Goal: Register for event/course

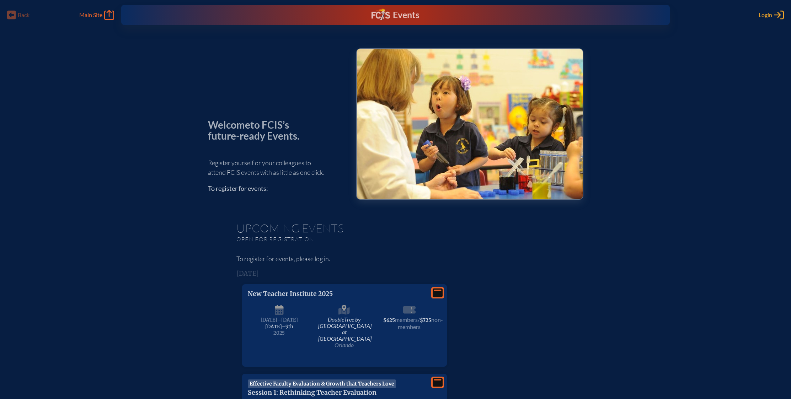
click at [768, 14] on span "Login" at bounding box center [766, 14] width 14 height 7
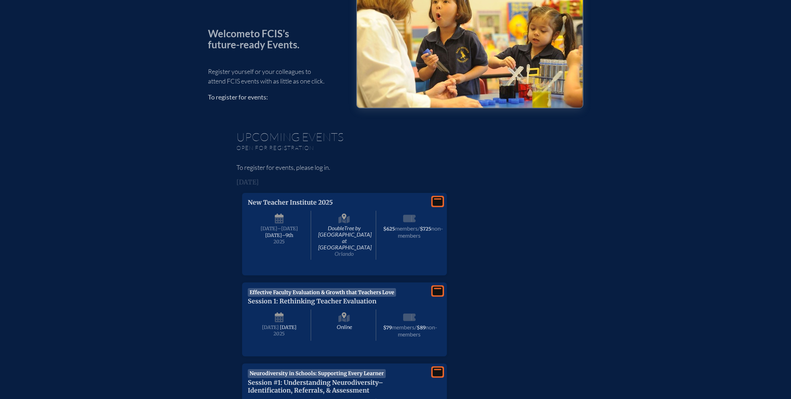
scroll to position [123, 0]
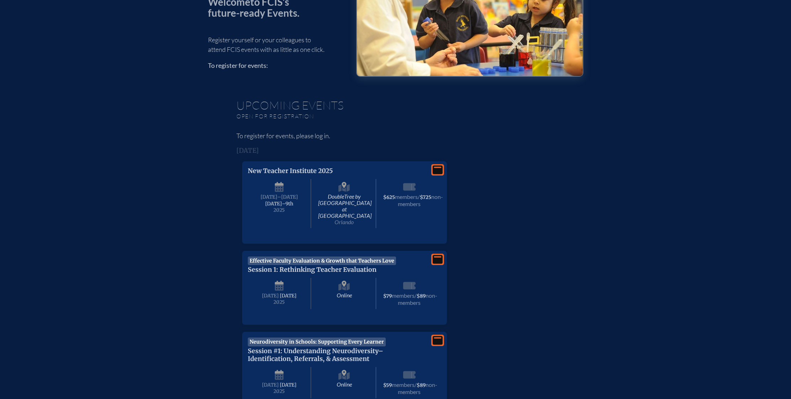
click at [316, 170] on p "New Teacher Institute 2025" at bounding box center [337, 171] width 179 height 8
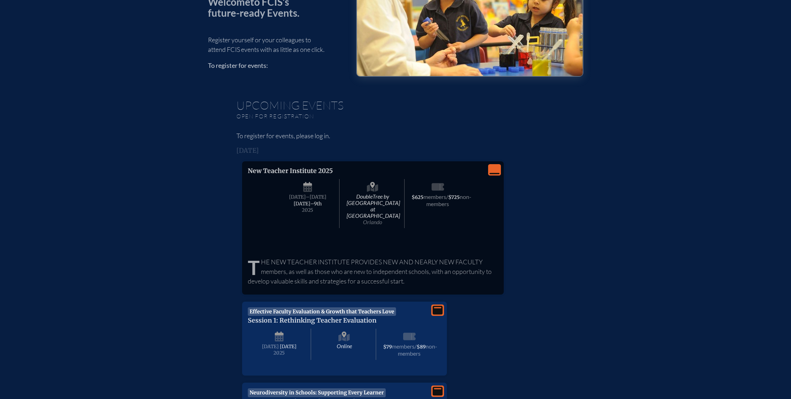
click at [316, 170] on p "New Teacher Institute 2025" at bounding box center [337, 171] width 179 height 8
click at [305, 201] on span "[DATE]–⁠9th" at bounding box center [308, 204] width 28 height 6
click at [378, 219] on span "Orlando" at bounding box center [372, 222] width 19 height 7
click at [427, 203] on span "non-members" at bounding box center [448, 200] width 45 height 14
click at [353, 257] on p "The New Teacher Institute provides new and nearly new faculty members, as well …" at bounding box center [373, 271] width 250 height 29
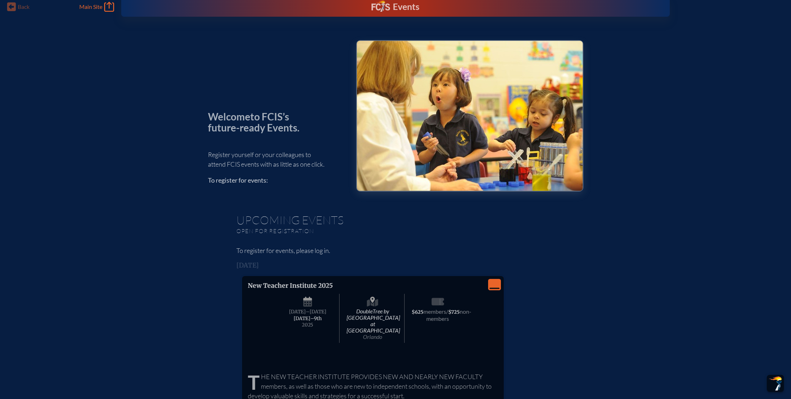
scroll to position [0, 0]
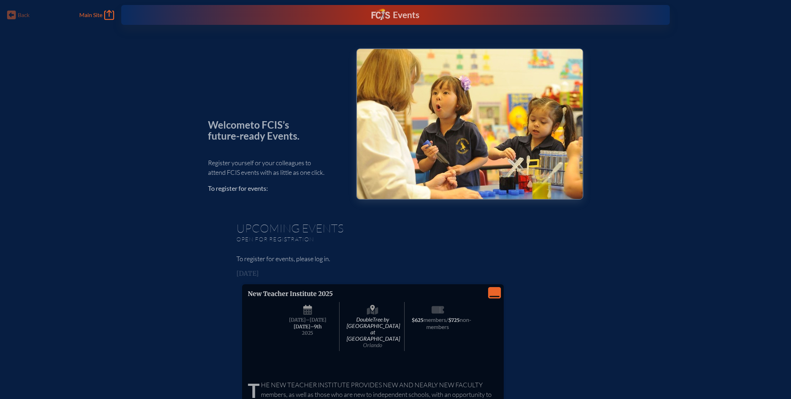
click at [212, 142] on div "Welcome to FCIS’s future-ready Events. Register yourself or your colleagues to …" at bounding box center [276, 123] width 137 height 151
click at [234, 191] on p "To register for events:" at bounding box center [276, 189] width 137 height 10
click at [276, 262] on p "To register for events, please log in." at bounding box center [395, 259] width 319 height 10
click at [15, 16] on div "Back Back Main Site Main Site" at bounding box center [60, 15] width 107 height 10
click at [11, 16] on div "Back Back Main Site Main Site" at bounding box center [60, 15] width 107 height 10
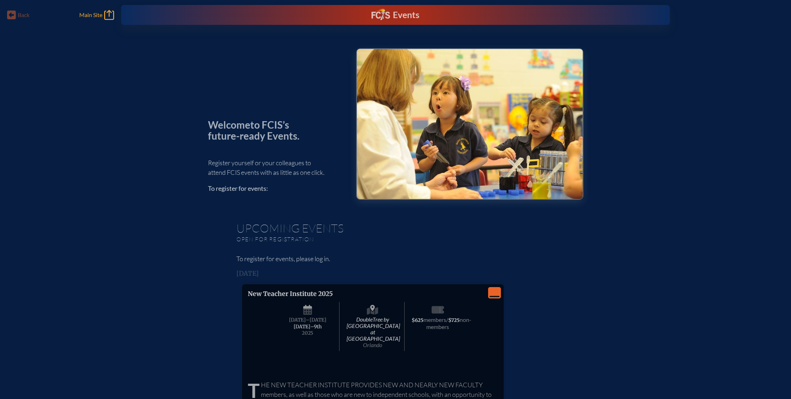
click at [84, 14] on span "Main Site" at bounding box center [90, 14] width 23 height 7
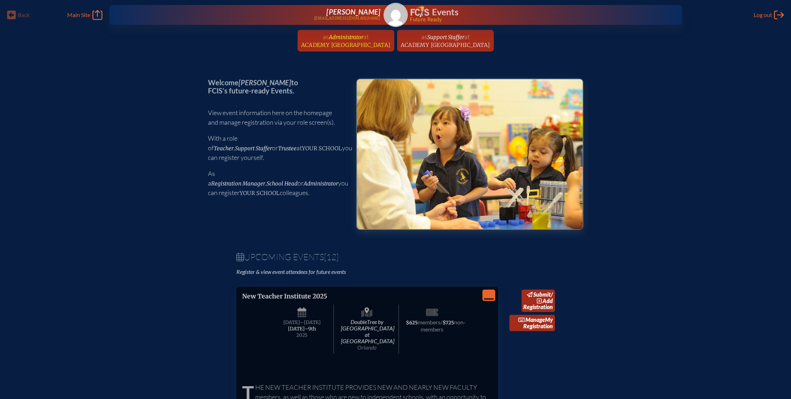
click at [341, 35] on span "Administrator" at bounding box center [346, 37] width 34 height 7
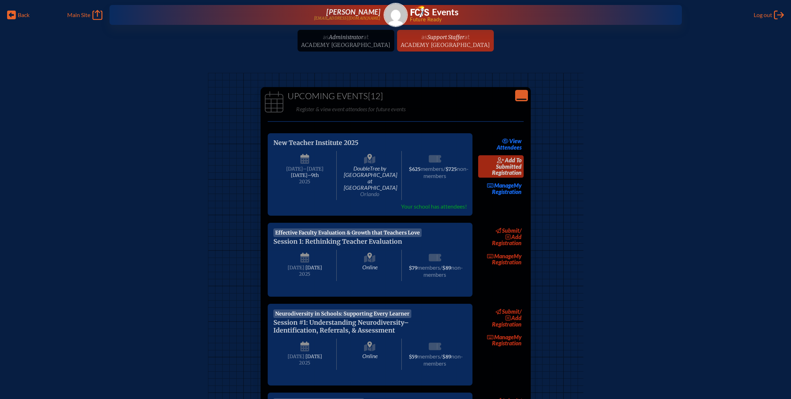
click at [513, 162] on span "add to submitted" at bounding box center [509, 163] width 26 height 13
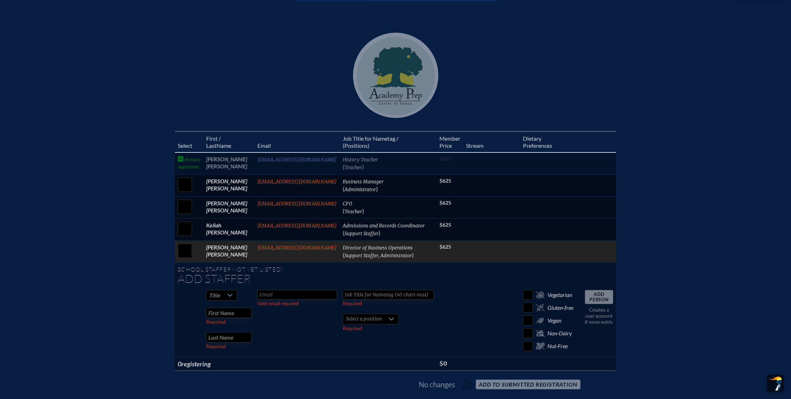
scroll to position [157, 0]
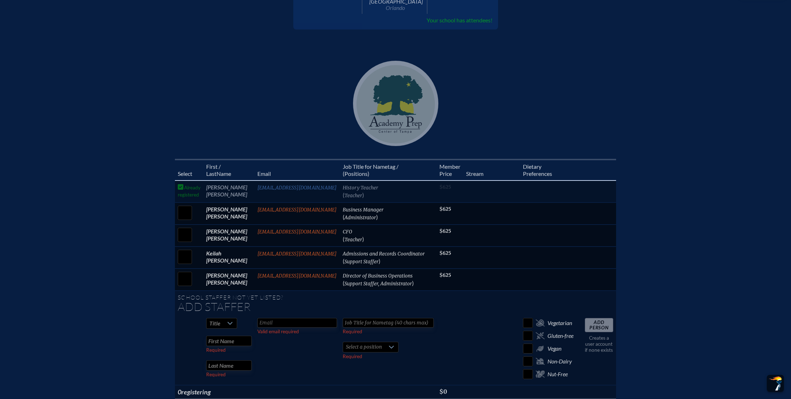
click at [359, 193] on span "Teacher" at bounding box center [353, 196] width 18 height 6
click at [214, 189] on td "Lance Felton" at bounding box center [228, 192] width 51 height 22
click at [187, 188] on td "Already registered" at bounding box center [189, 192] width 28 height 22
click at [179, 182] on td "Already registered" at bounding box center [189, 192] width 28 height 22
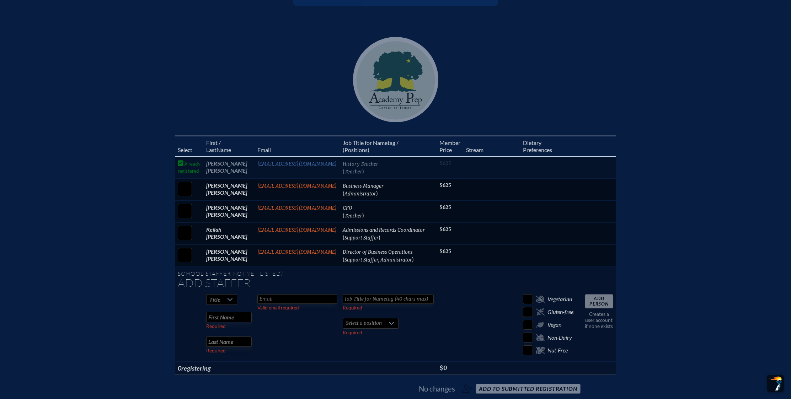
scroll to position [288, 0]
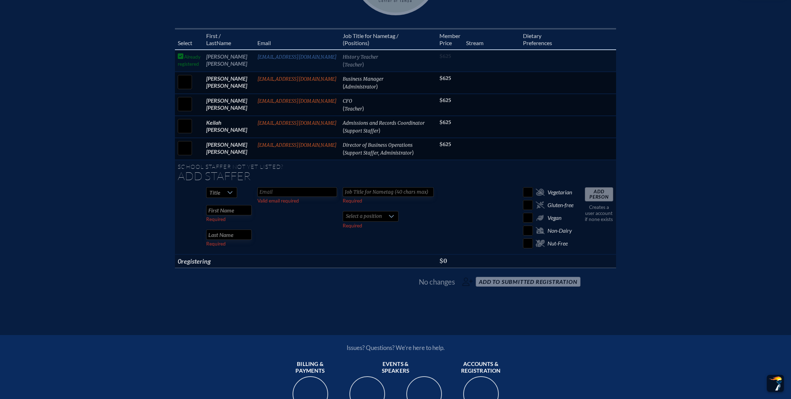
click at [510, 277] on span "No changes add to submitted Registration" at bounding box center [395, 282] width 375 height 16
click at [561, 276] on span "No changes add to submitted Registration" at bounding box center [395, 282] width 375 height 16
click at [448, 279] on span "No changes" at bounding box center [437, 282] width 36 height 9
click at [264, 60] on td "lfelton@academyprep.org" at bounding box center [297, 61] width 85 height 22
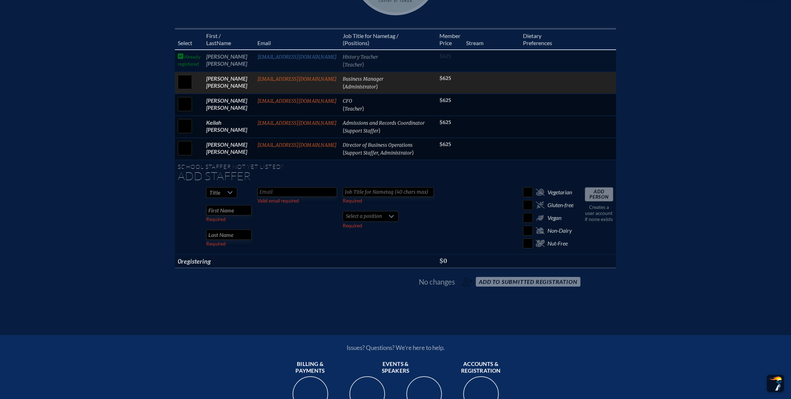
click at [267, 77] on td "egarced@academyprep.org" at bounding box center [297, 83] width 85 height 22
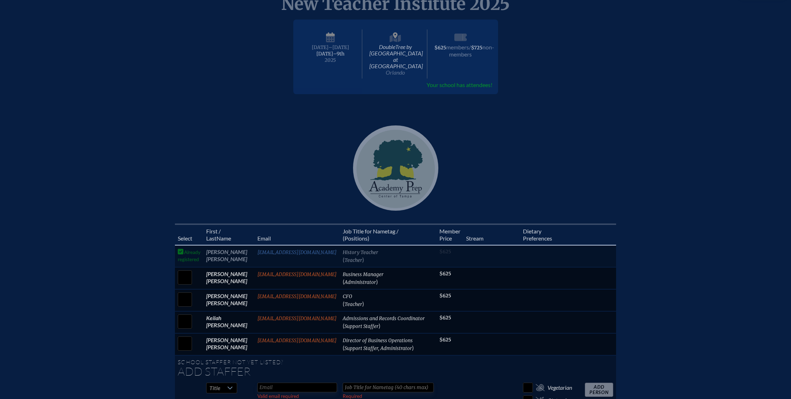
scroll to position [42, 0]
